Goal: Information Seeking & Learning: Check status

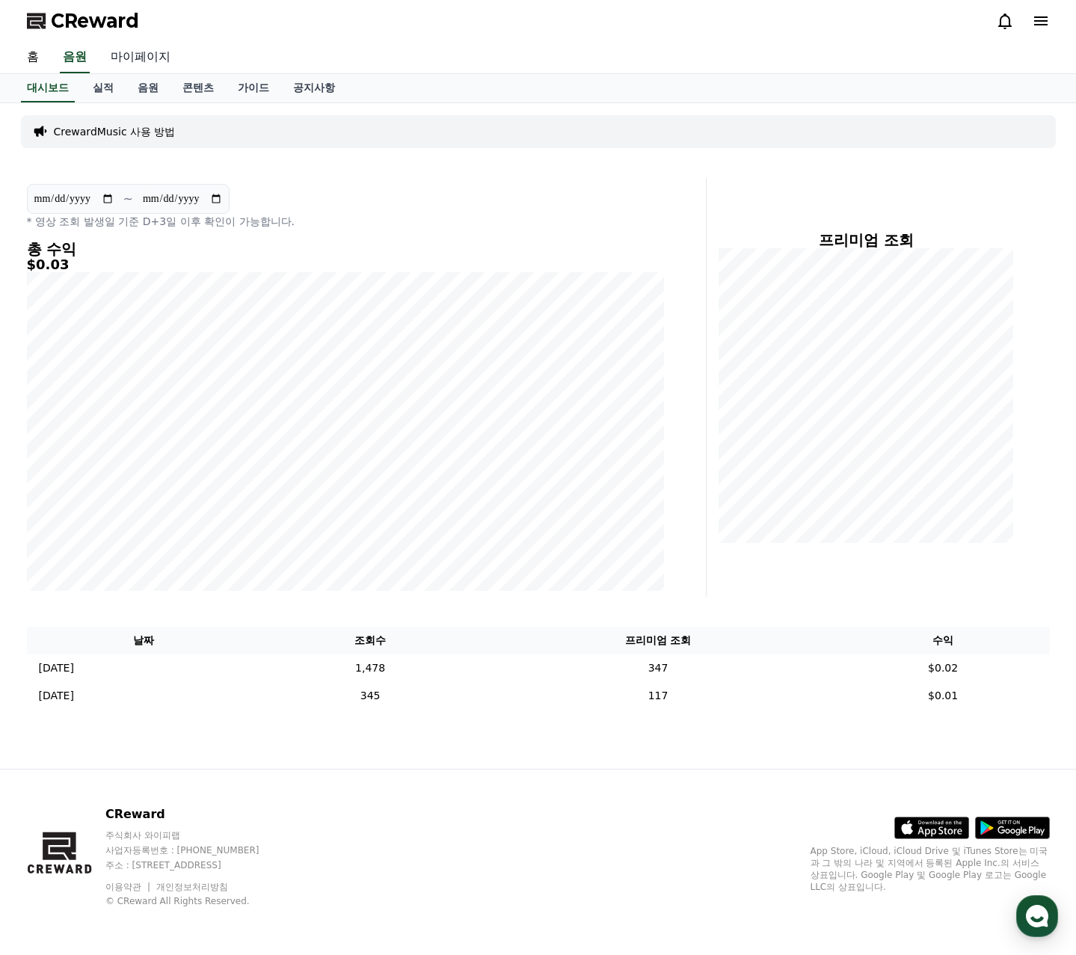
click at [152, 62] on link "마이페이지" at bounding box center [141, 57] width 84 height 31
select select "**********"
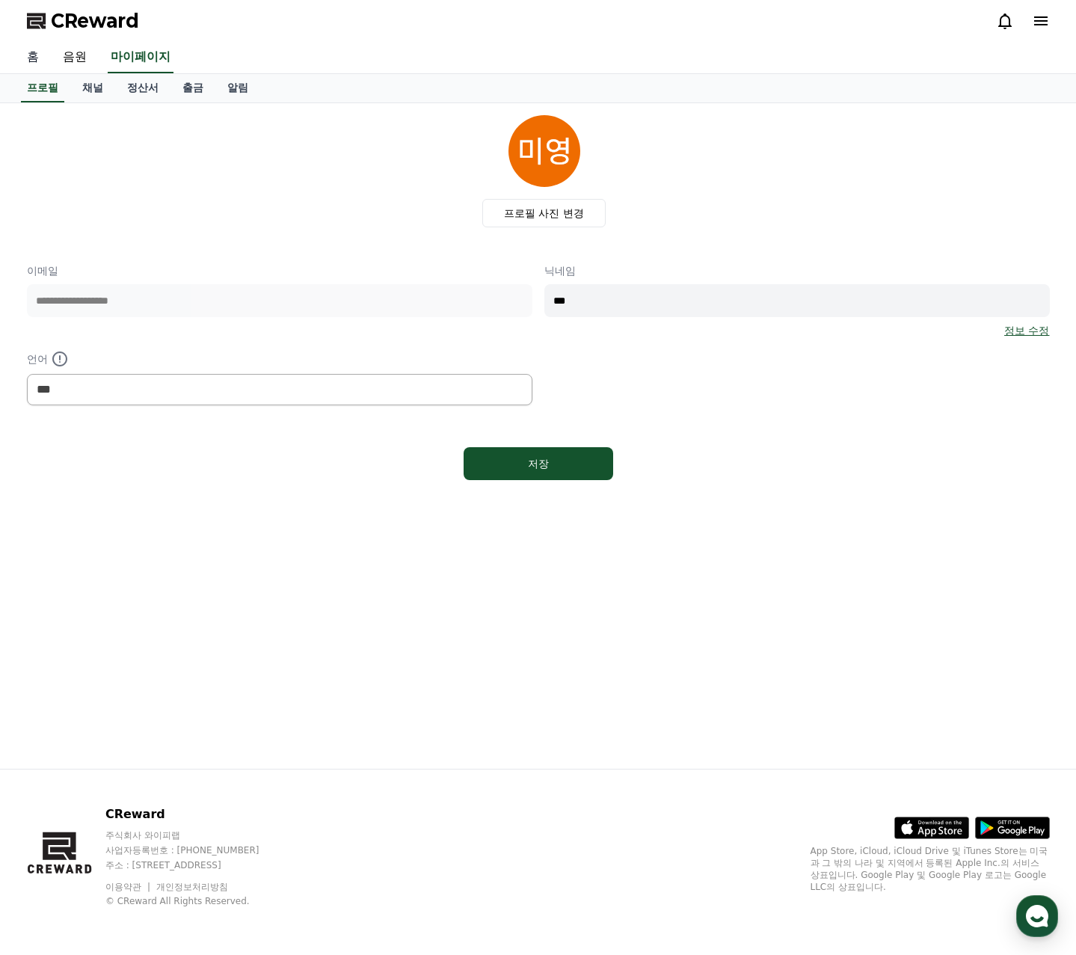
click at [38, 55] on link "홈" at bounding box center [33, 57] width 36 height 31
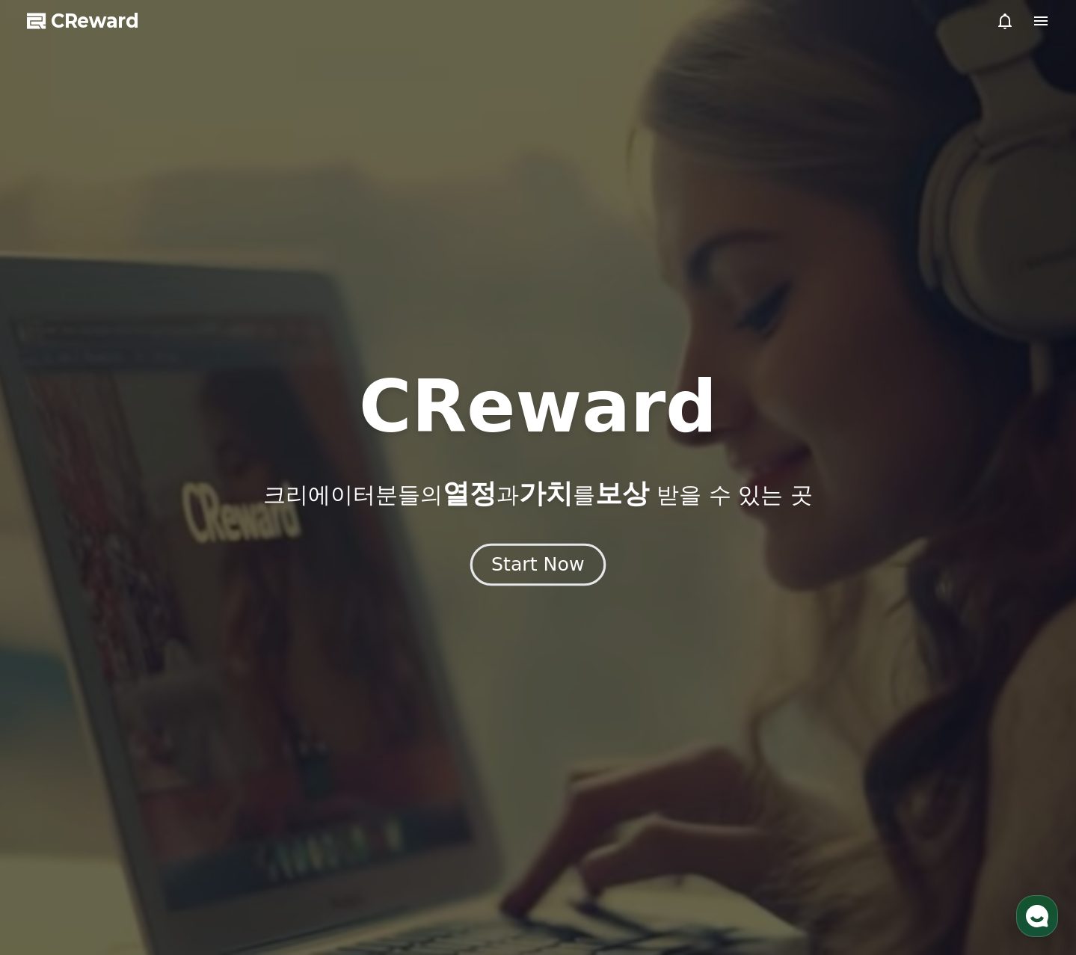
click at [512, 568] on div "Start Now" at bounding box center [537, 564] width 93 height 25
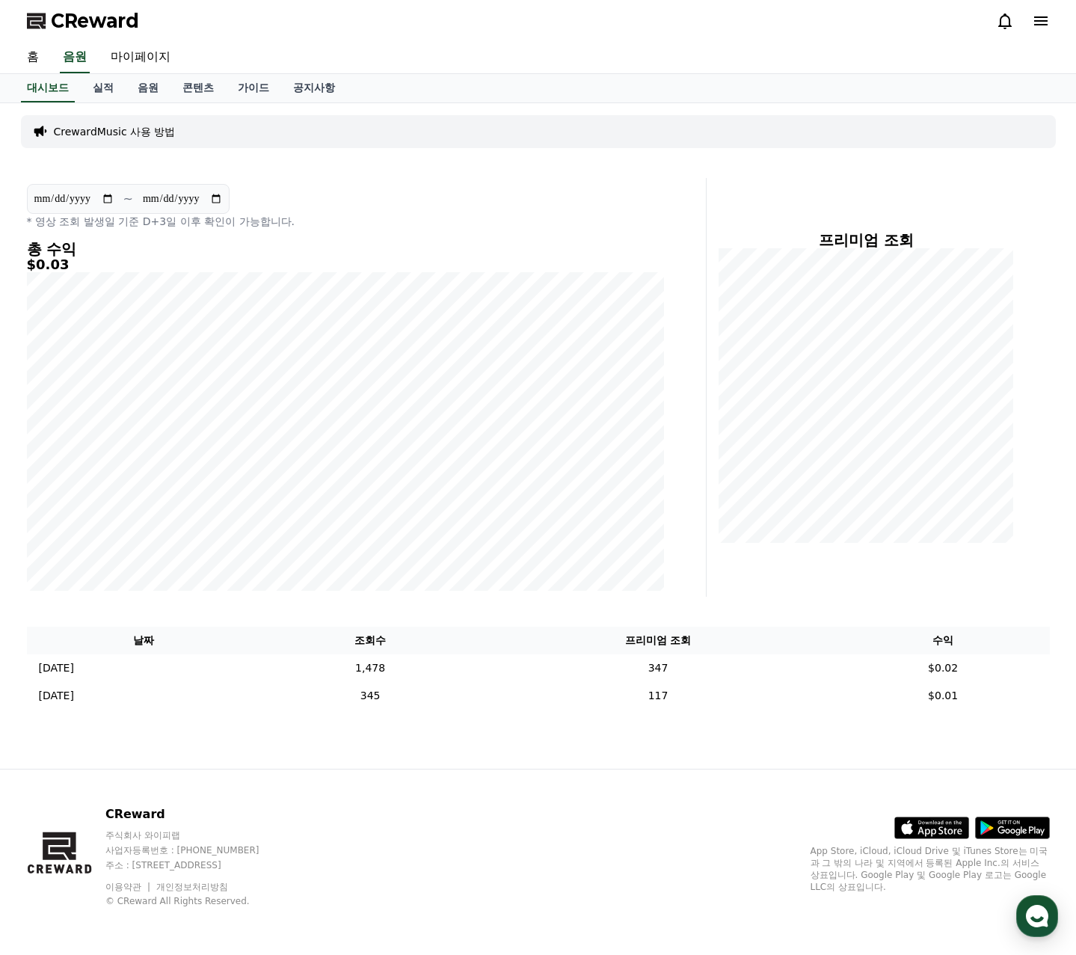
click at [1046, 19] on icon at bounding box center [1041, 21] width 18 height 18
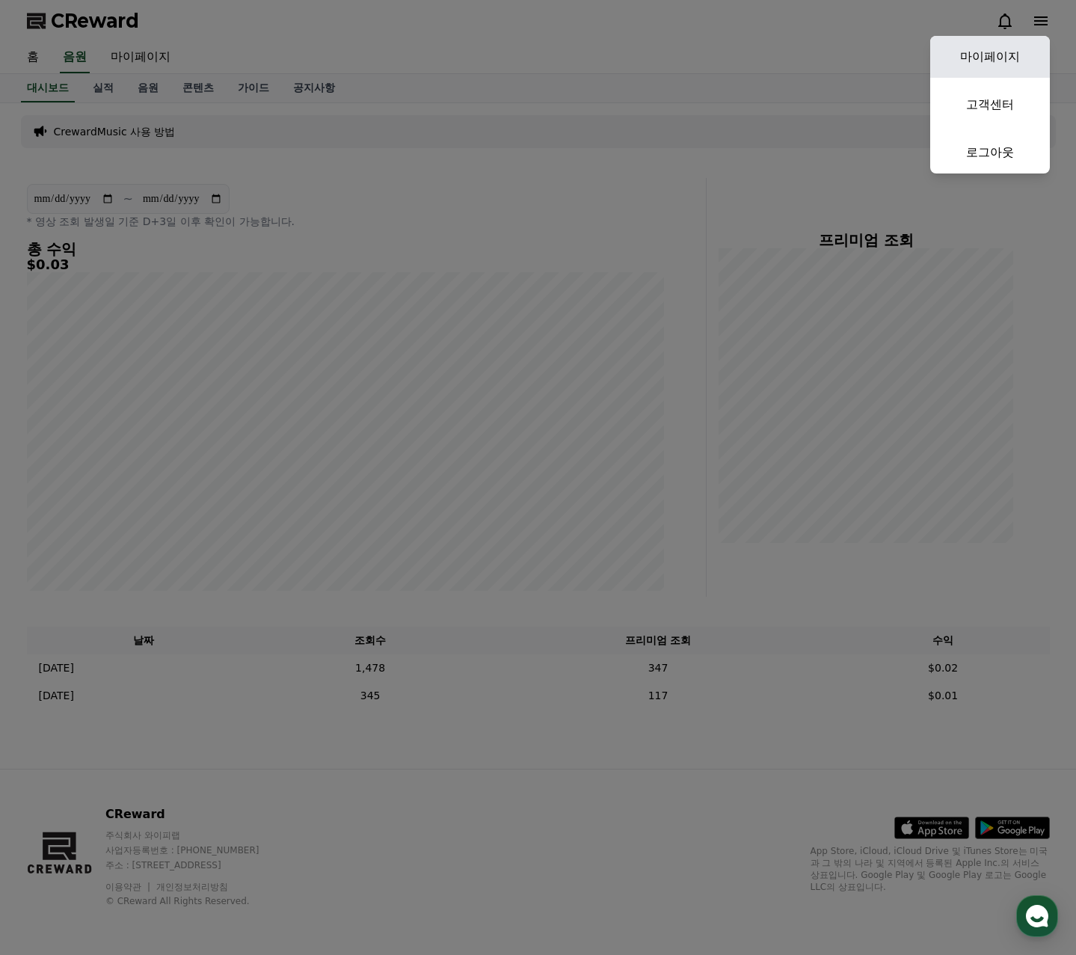
click at [991, 44] on link "마이페이지" at bounding box center [990, 57] width 120 height 42
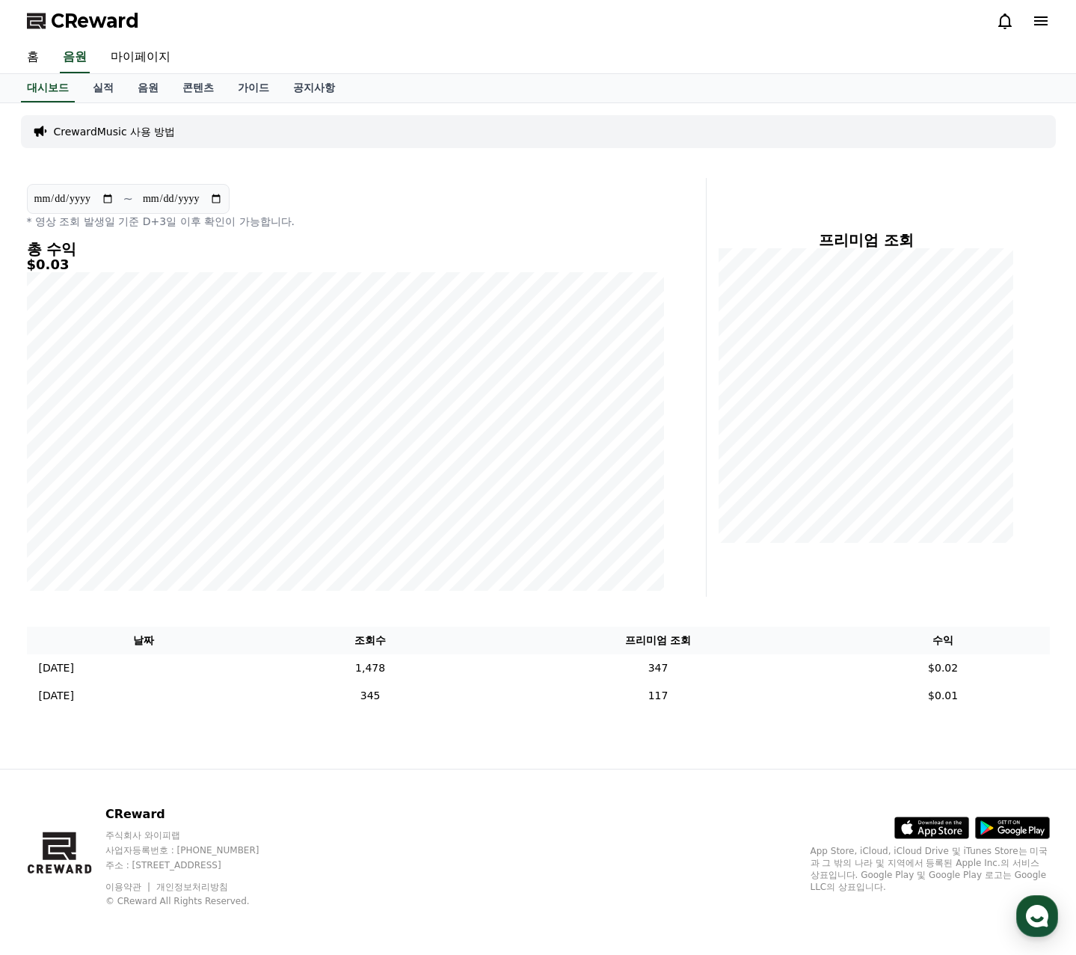
select select "**********"
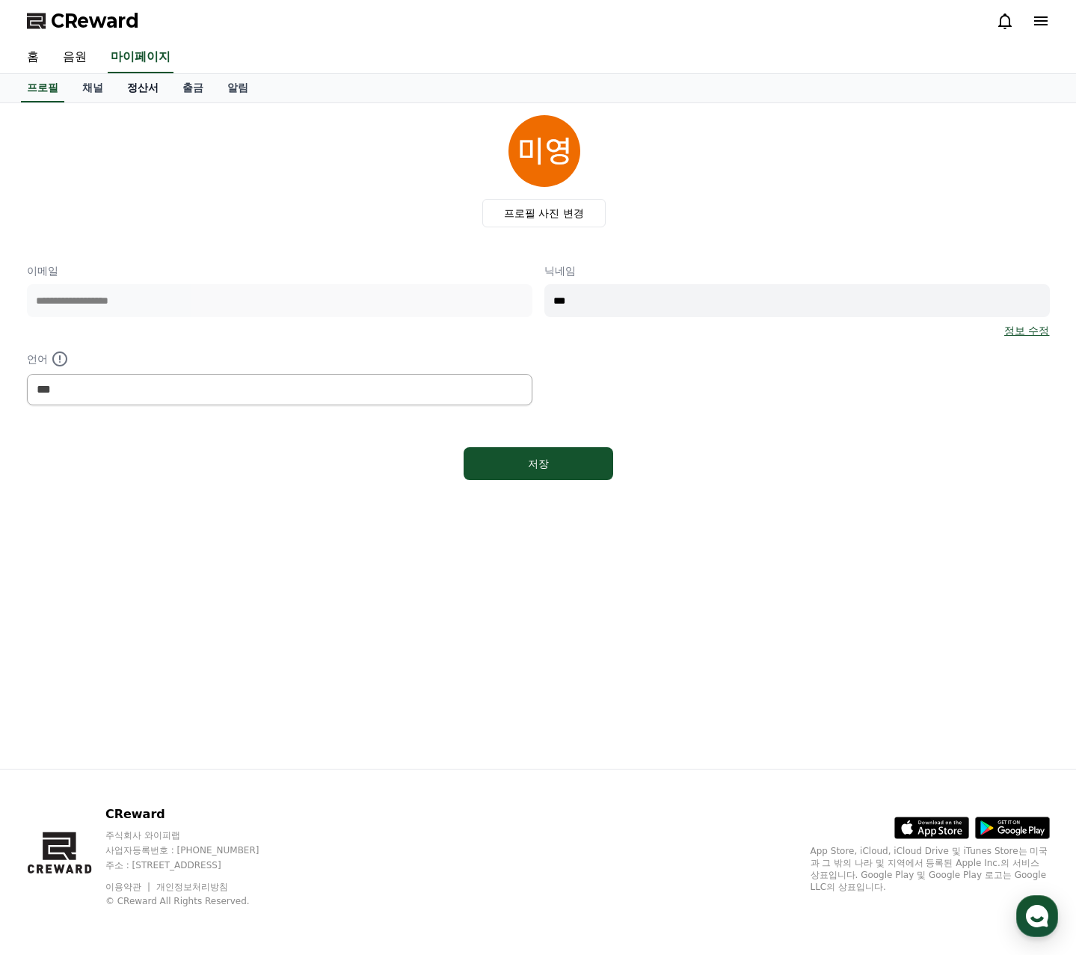
click at [140, 81] on link "정산서" at bounding box center [142, 88] width 55 height 28
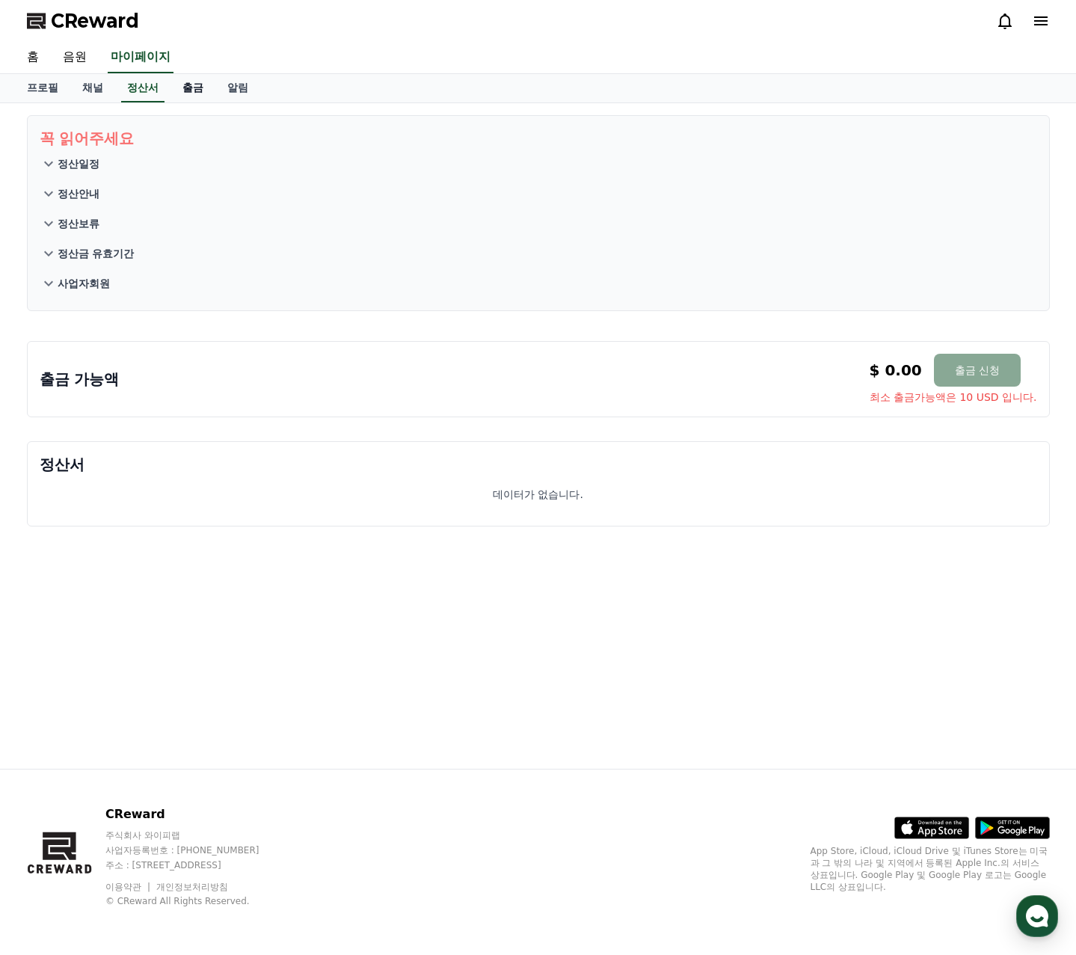
click at [197, 87] on link "출금" at bounding box center [192, 88] width 45 height 28
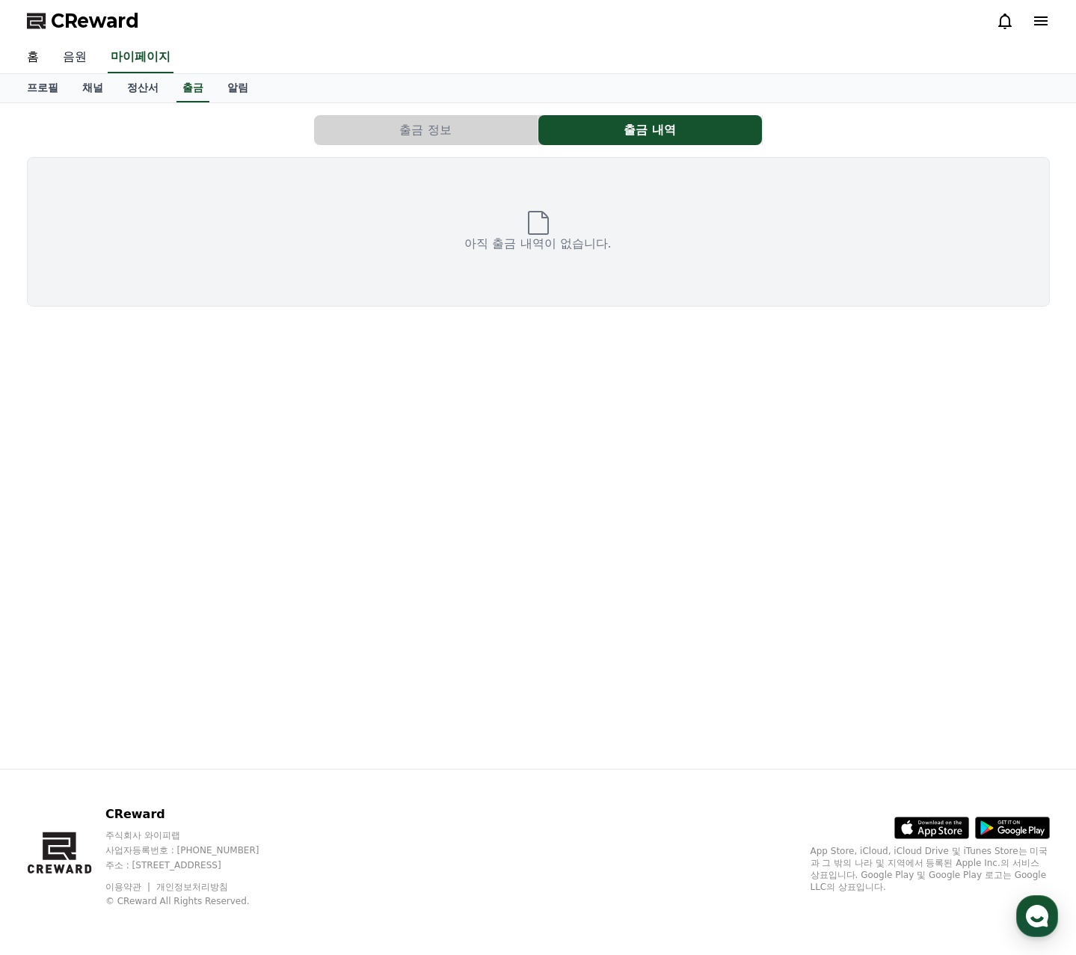
click at [84, 56] on link "음원" at bounding box center [75, 57] width 48 height 31
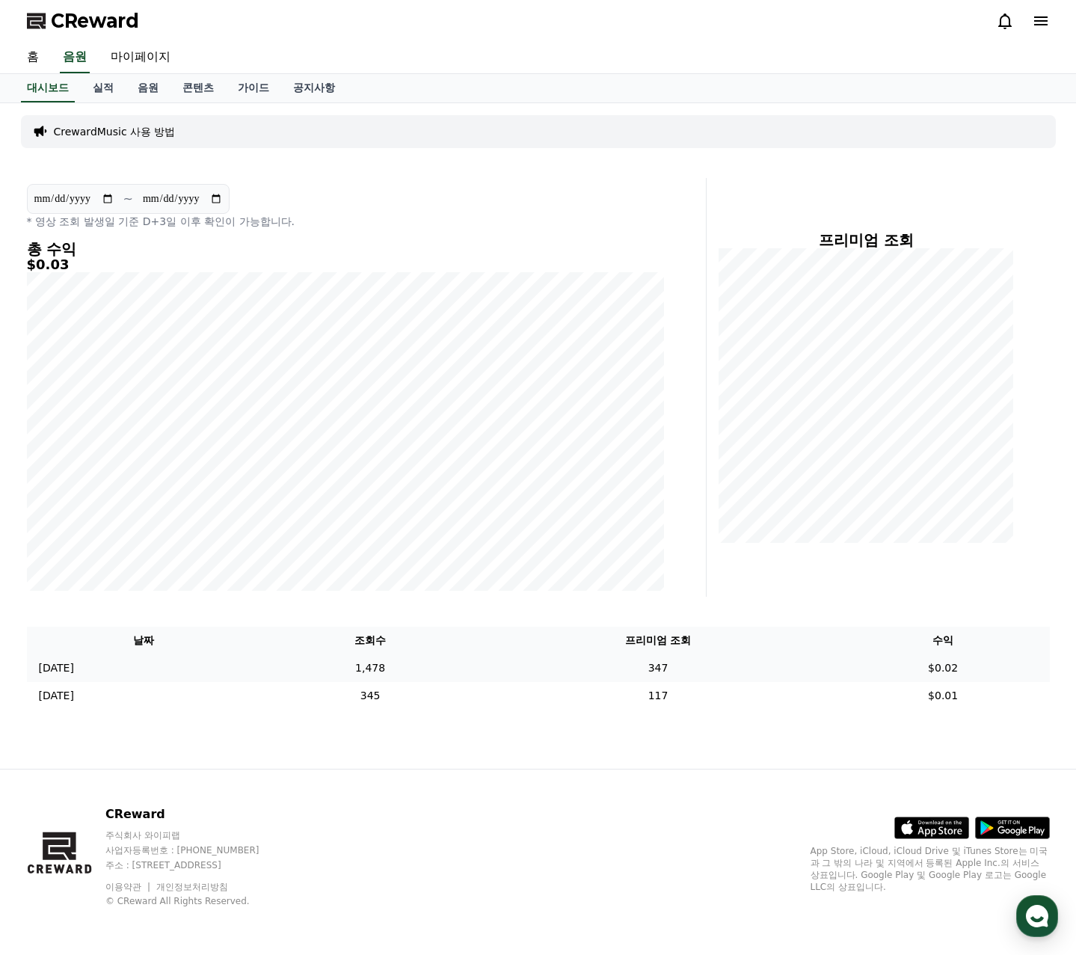
click at [132, 669] on td "[DATE] 09/25" at bounding box center [144, 668] width 234 height 28
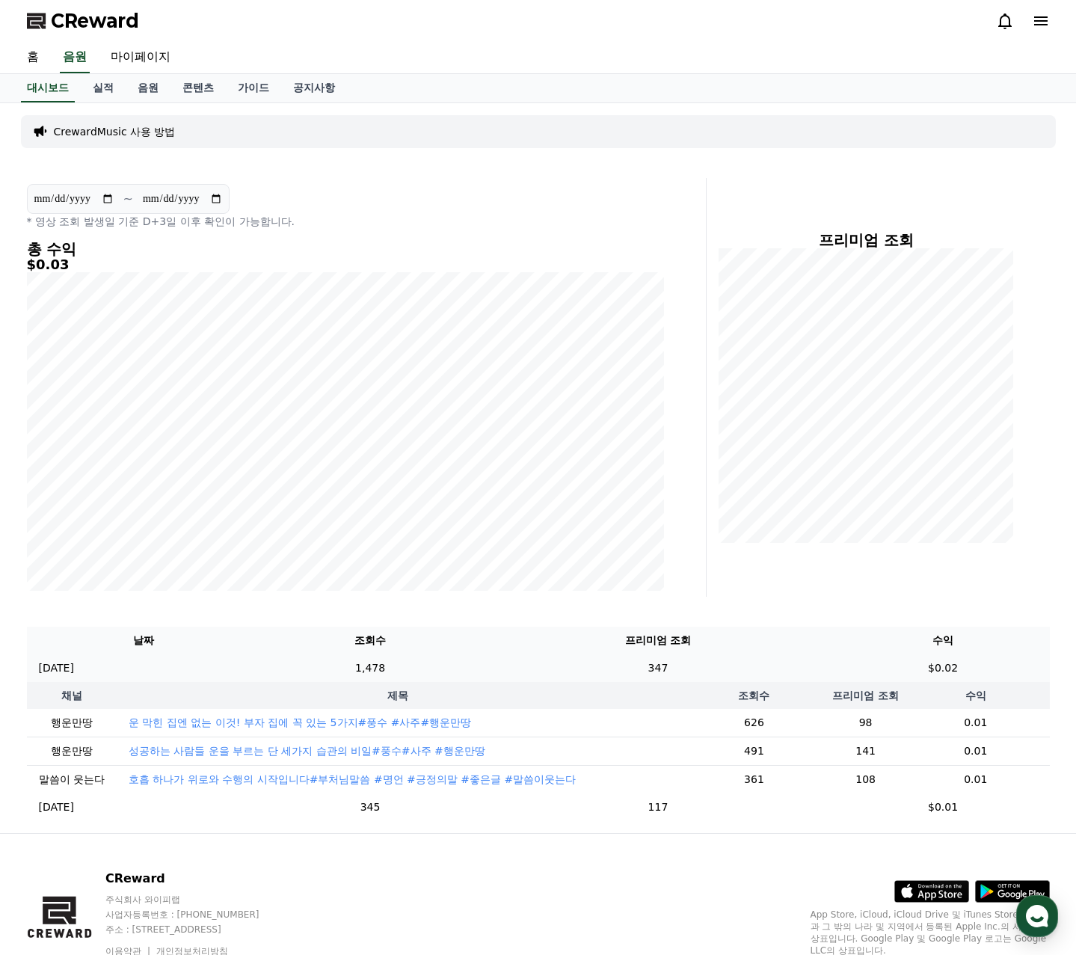
click at [94, 666] on td "[DATE] 09/25" at bounding box center [144, 668] width 234 height 28
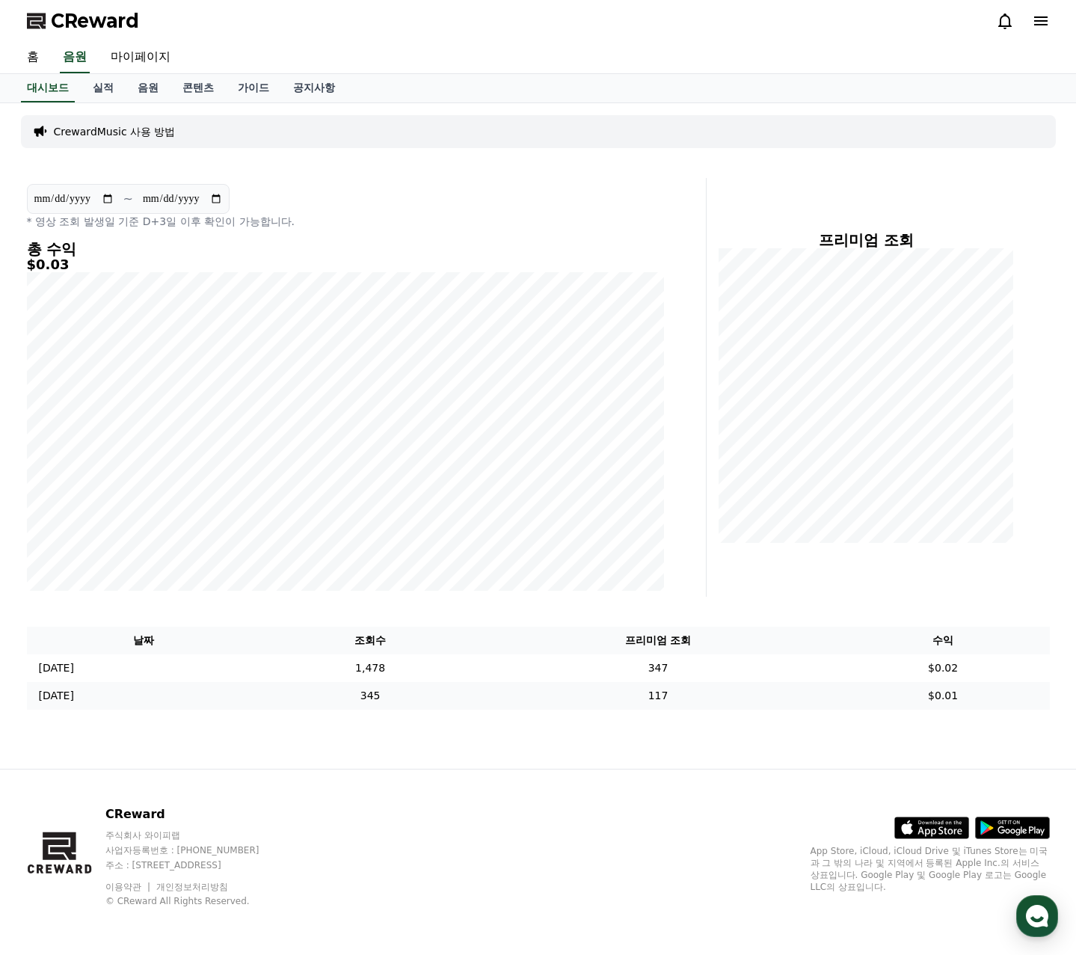
click at [100, 692] on td "[DATE] 09/24" at bounding box center [144, 696] width 234 height 28
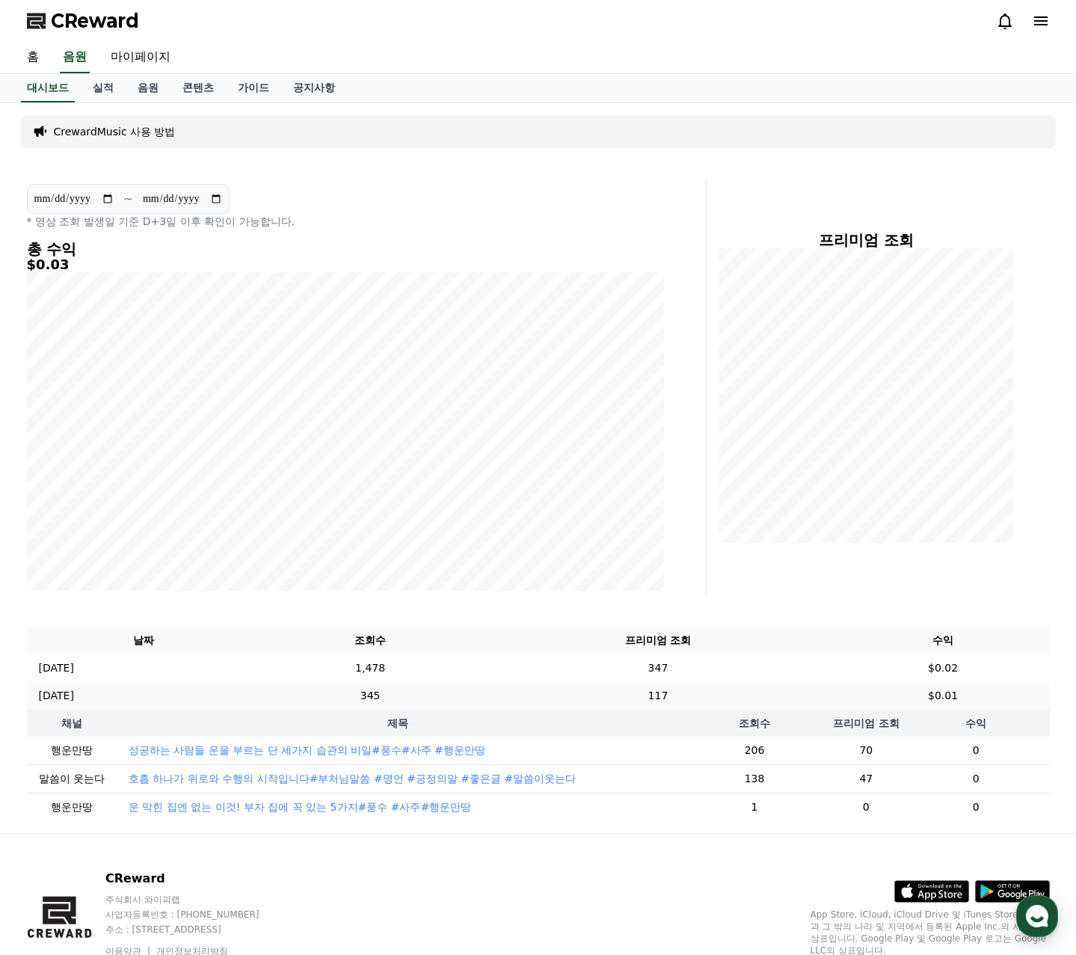
click at [100, 692] on td "[DATE] 09/24" at bounding box center [144, 696] width 234 height 28
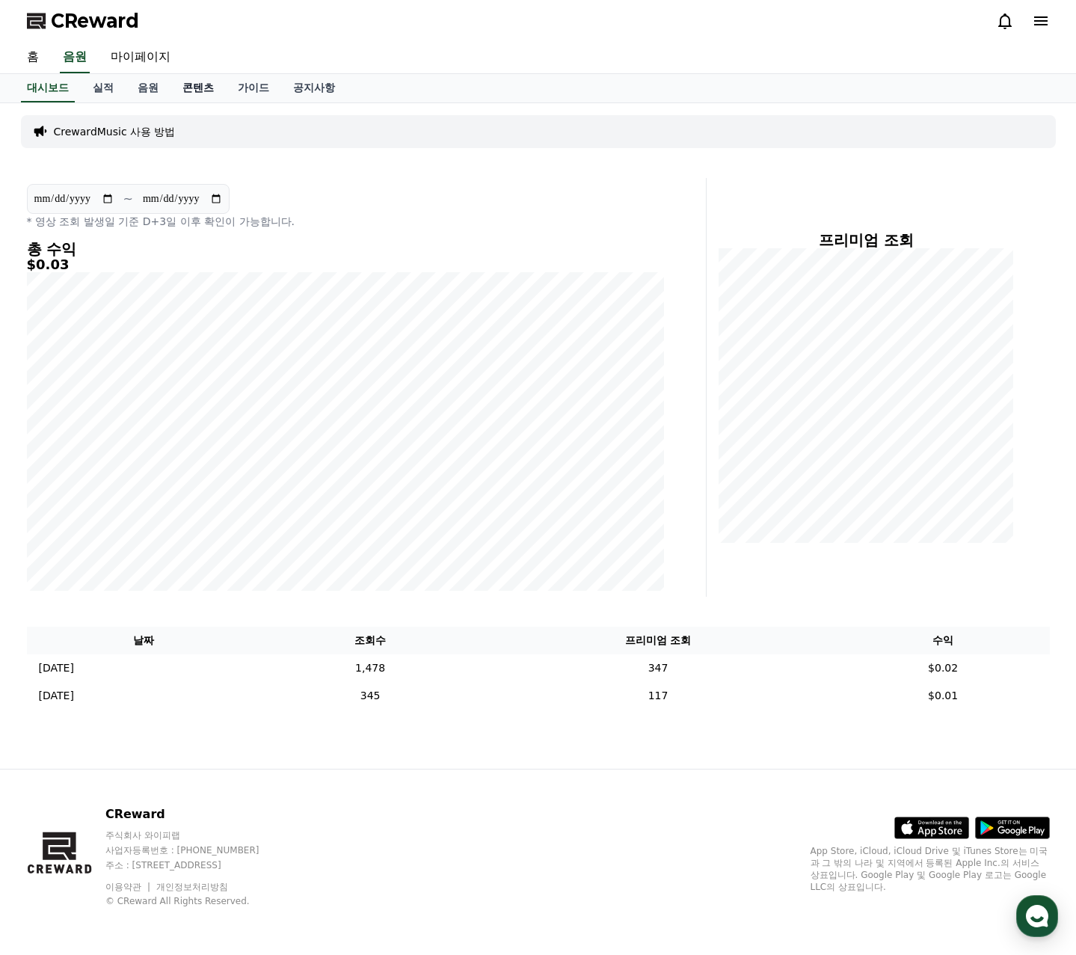
click at [191, 92] on link "콘텐츠" at bounding box center [197, 88] width 55 height 28
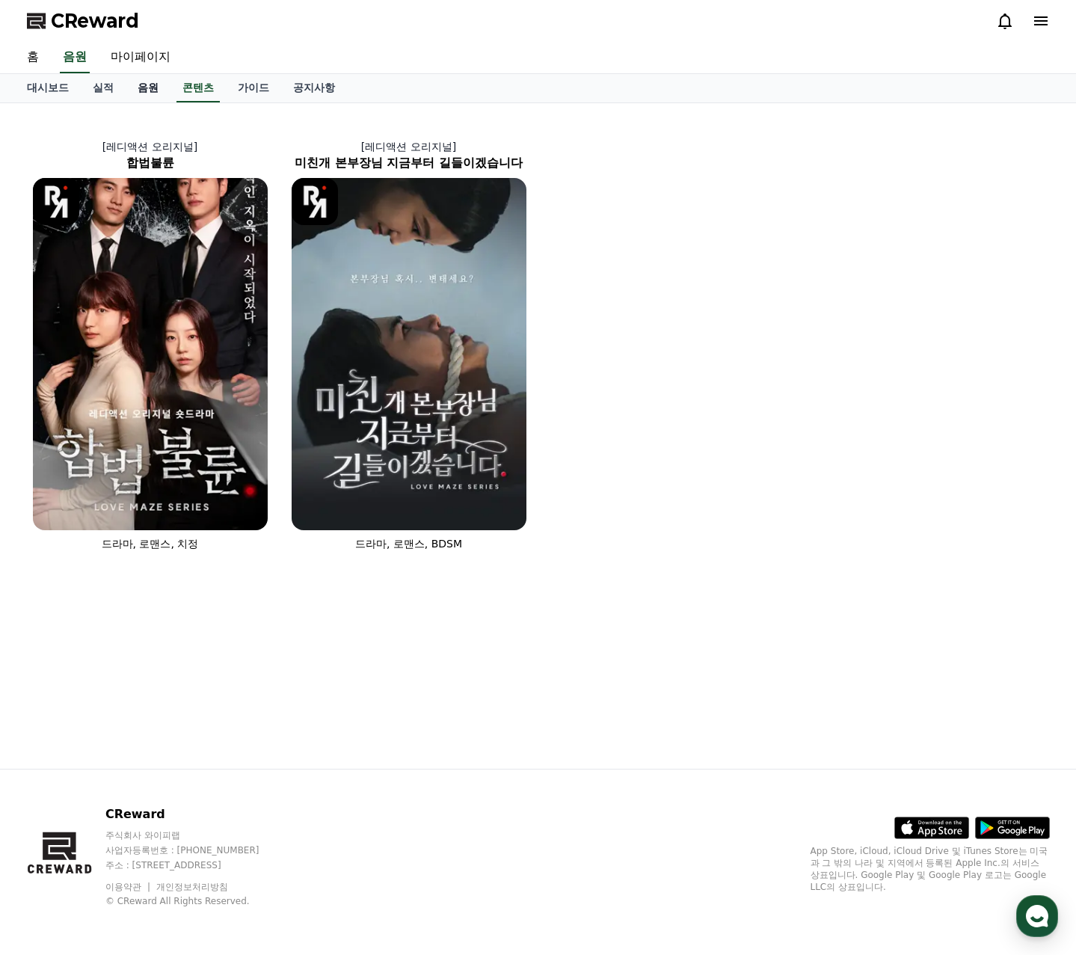
click at [154, 88] on link "음원" at bounding box center [148, 88] width 45 height 28
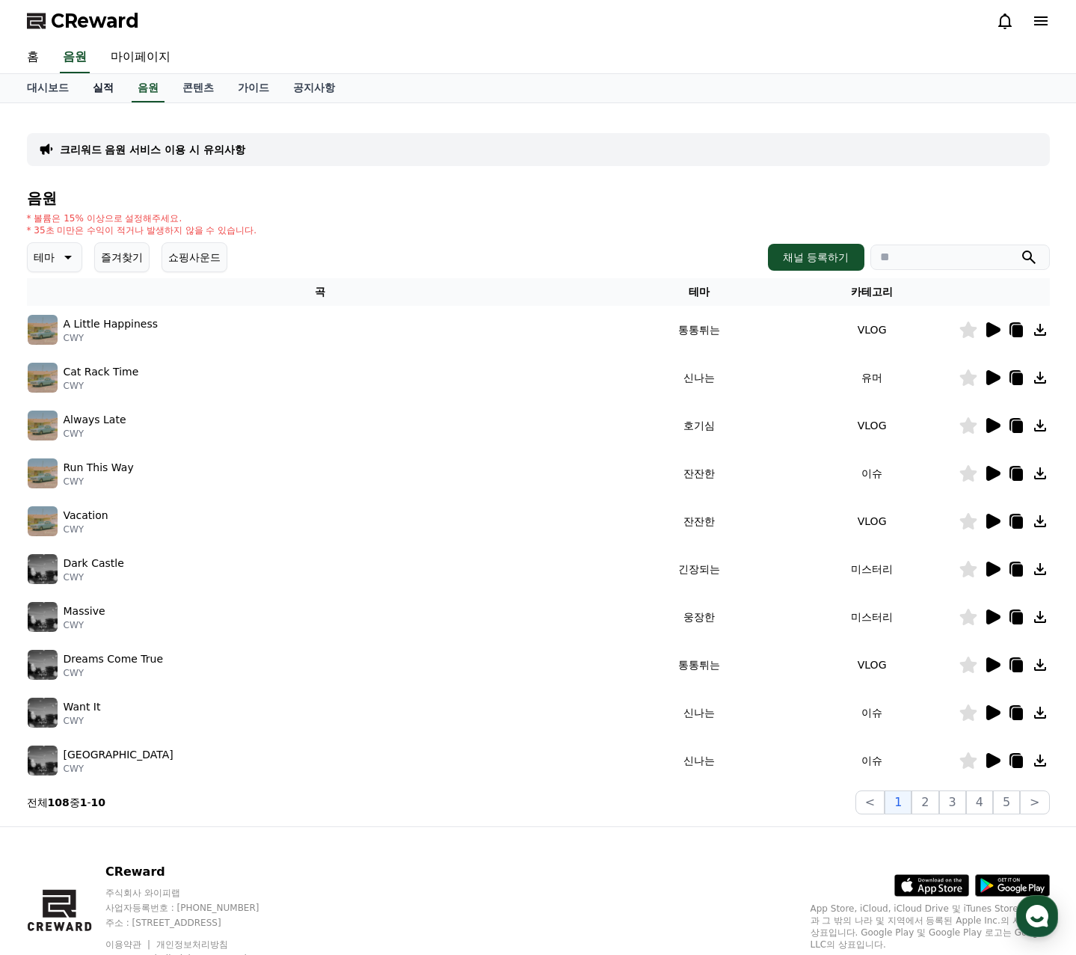
click at [110, 81] on link "실적" at bounding box center [103, 88] width 45 height 28
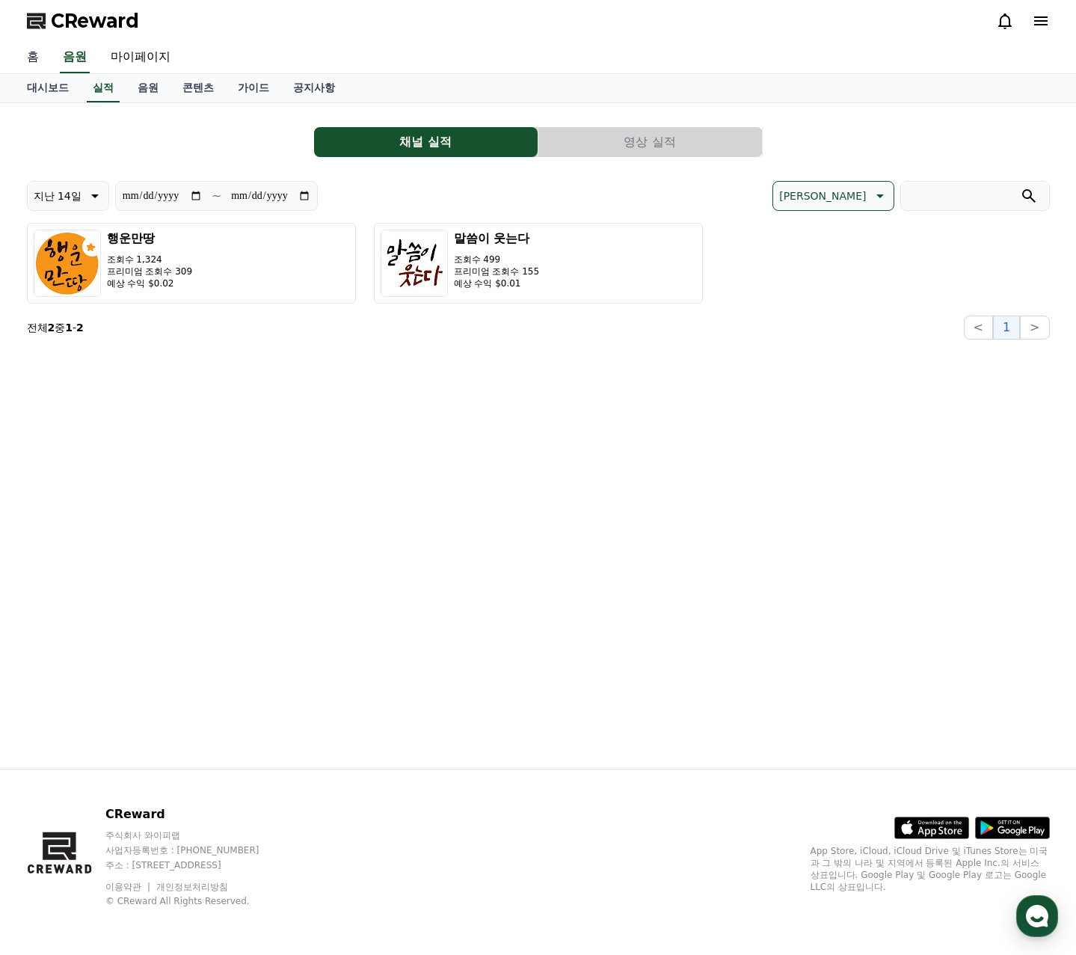
click at [28, 58] on link "홈" at bounding box center [33, 57] width 36 height 31
